Goal: Task Accomplishment & Management: Manage account settings

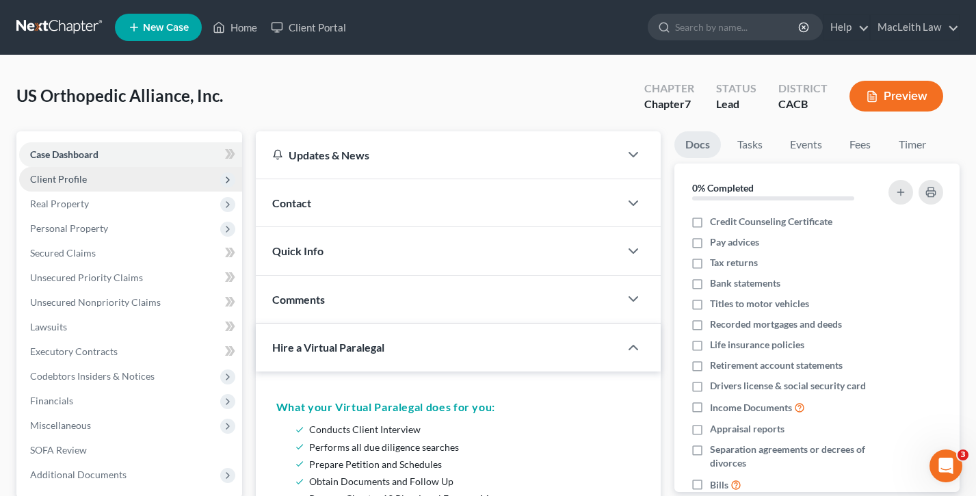
click at [80, 174] on span "Client Profile" at bounding box center [58, 179] width 57 height 12
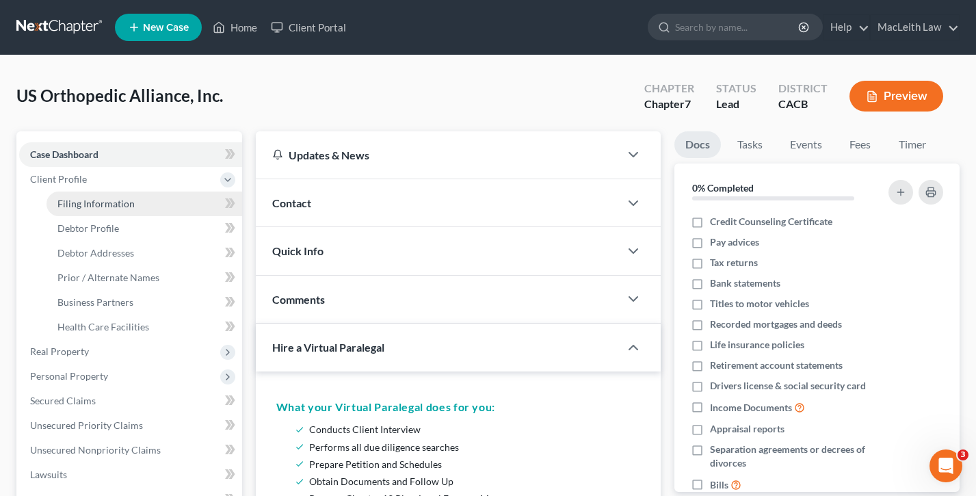
click at [92, 196] on link "Filing Information" at bounding box center [145, 204] width 196 height 25
select select "2"
select select "1"
select select "0"
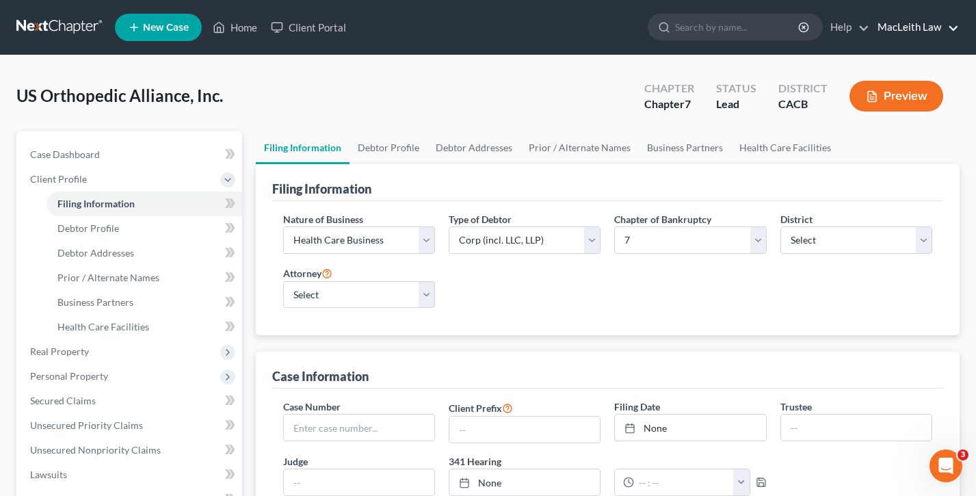
click at [910, 17] on link "MacLeith Law" at bounding box center [915, 27] width 88 height 25
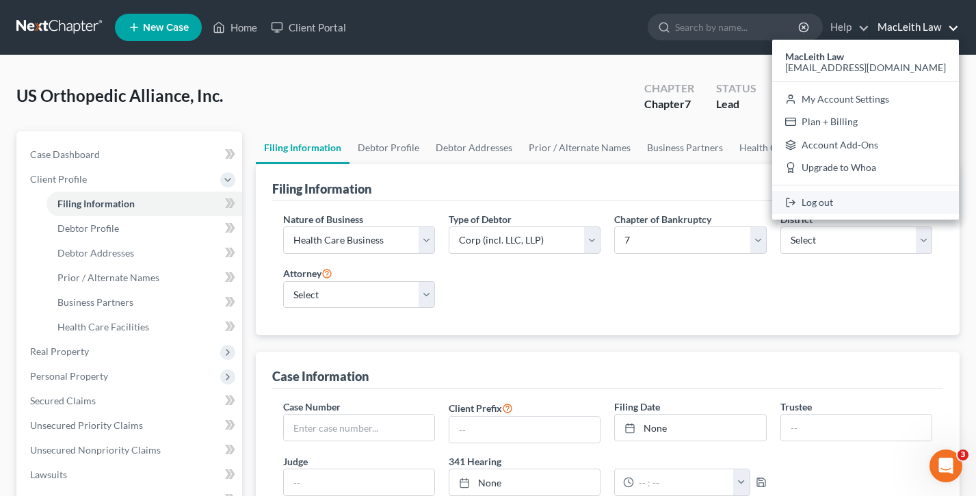
click at [861, 209] on link "Log out" at bounding box center [865, 202] width 187 height 23
